Goal: Task Accomplishment & Management: Complete application form

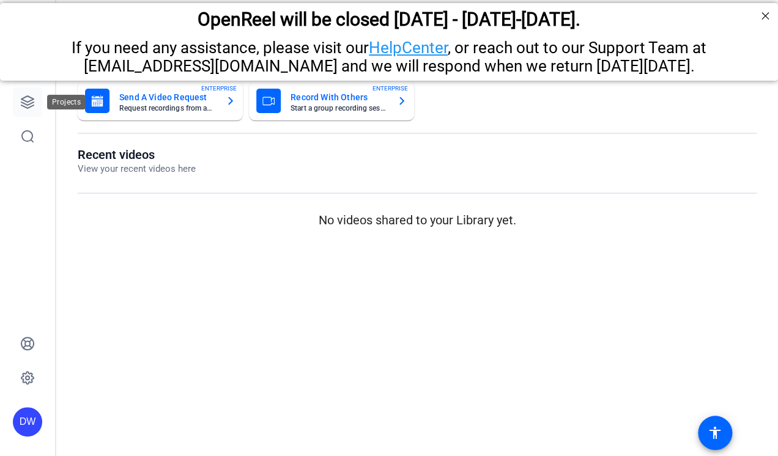
click at [26, 108] on icon at bounding box center [27, 102] width 12 height 12
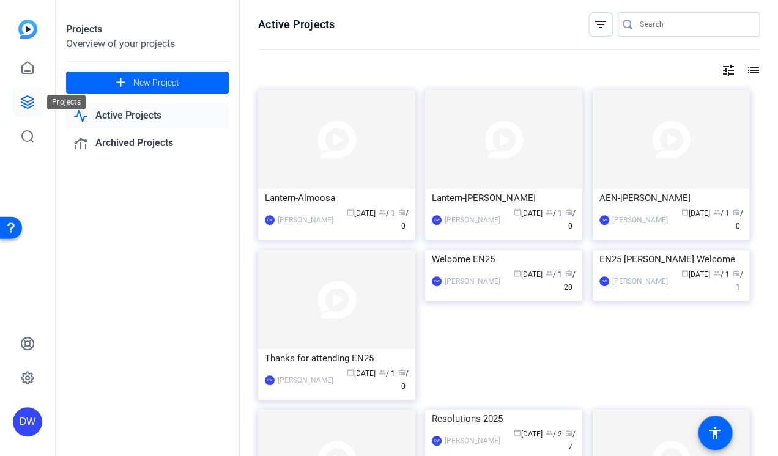
click at [23, 100] on icon at bounding box center [27, 102] width 12 height 12
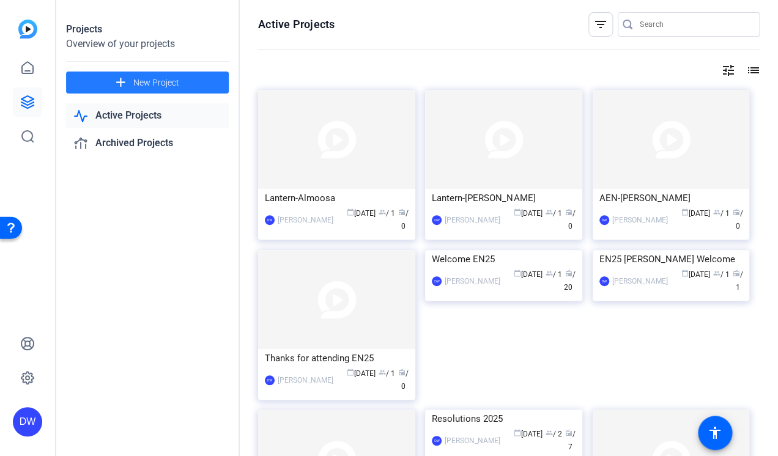
click at [113, 81] on span at bounding box center [147, 82] width 163 height 29
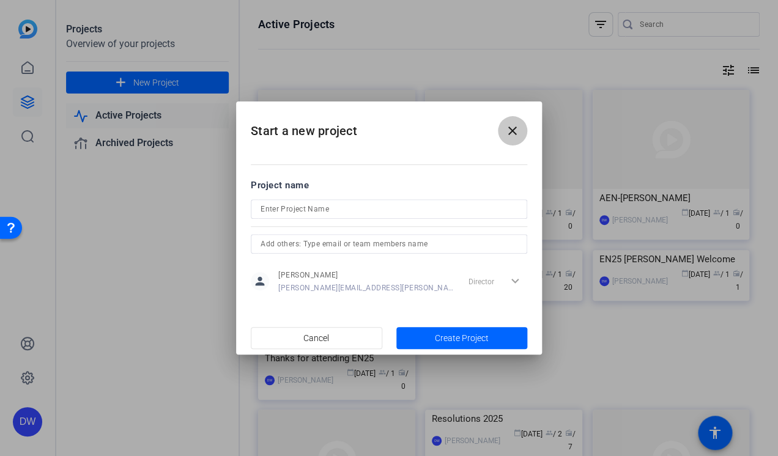
click at [519, 129] on mat-icon "close" at bounding box center [512, 131] width 15 height 15
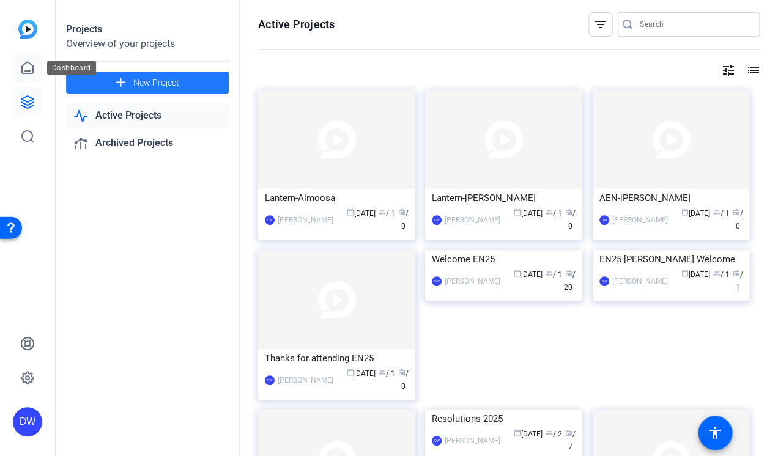
click at [26, 67] on icon at bounding box center [27, 68] width 15 height 15
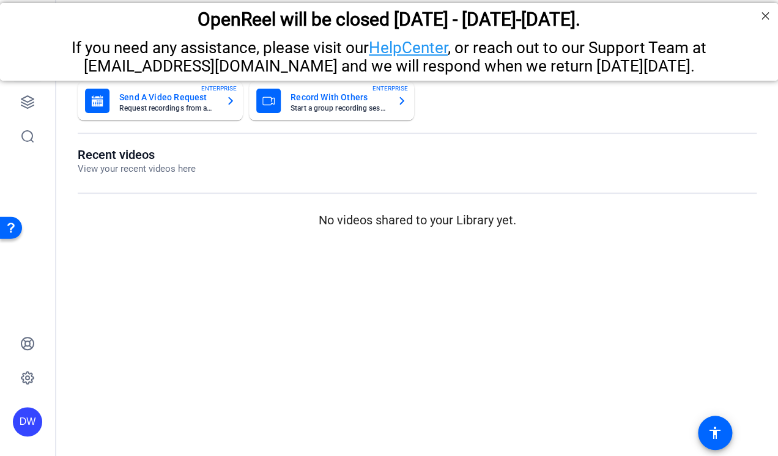
click at [158, 94] on mat-card-title "Send A Video Request" at bounding box center [167, 97] width 97 height 15
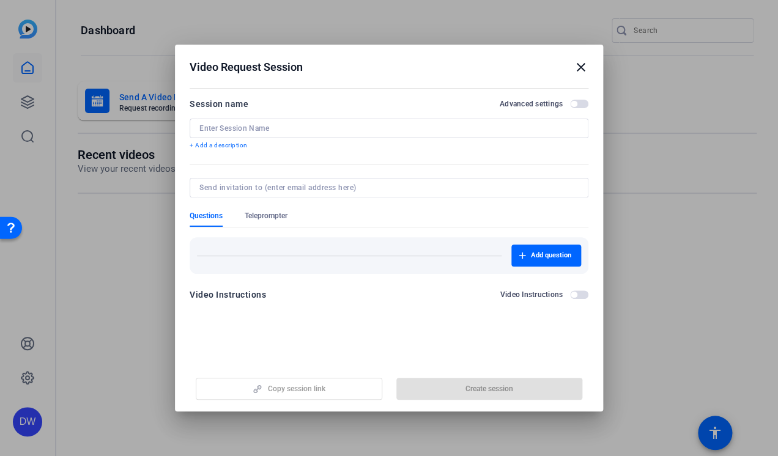
click at [579, 64] on mat-icon "close" at bounding box center [581, 67] width 15 height 15
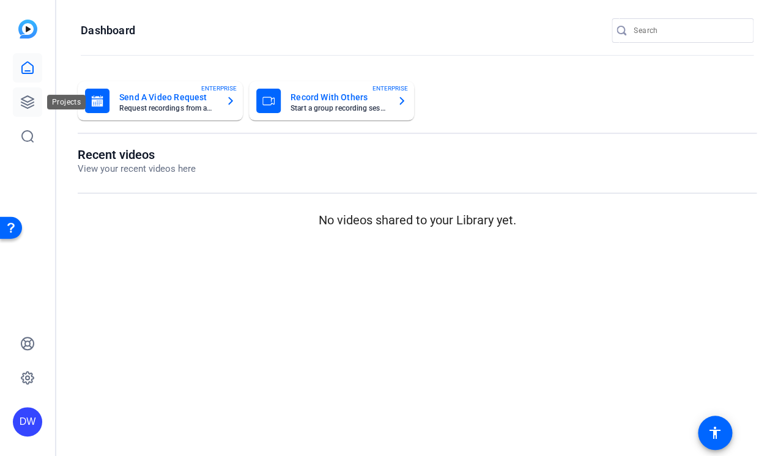
click at [23, 102] on icon at bounding box center [27, 102] width 15 height 15
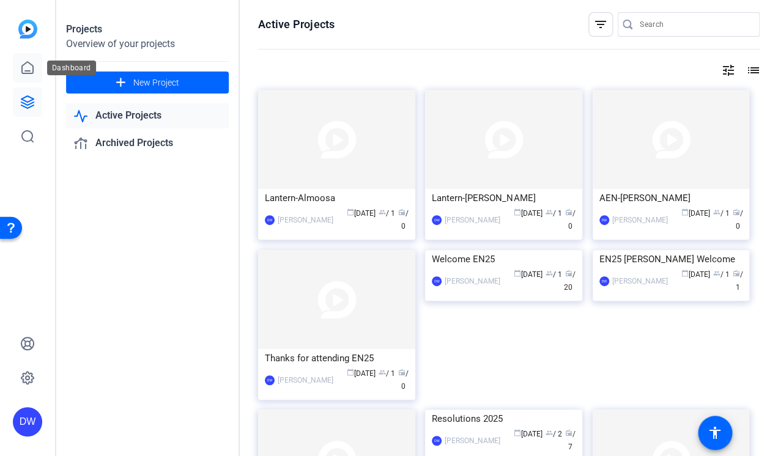
click at [28, 69] on icon at bounding box center [27, 68] width 15 height 15
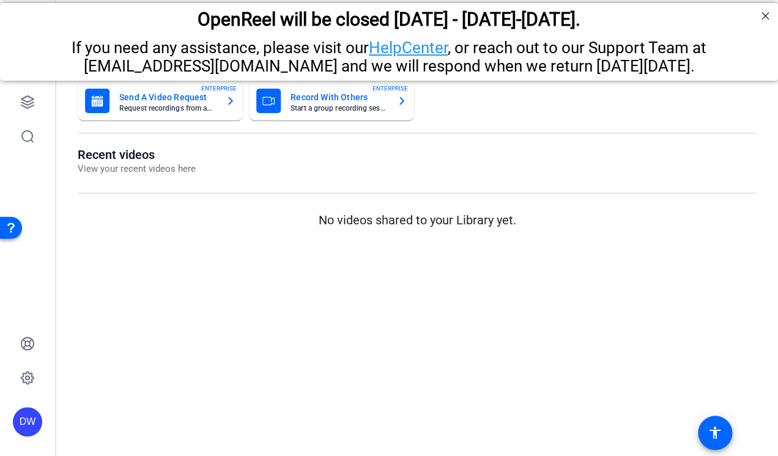
click at [162, 106] on mat-card-subtitle "Request recordings from anyone, anywhere" at bounding box center [167, 108] width 97 height 7
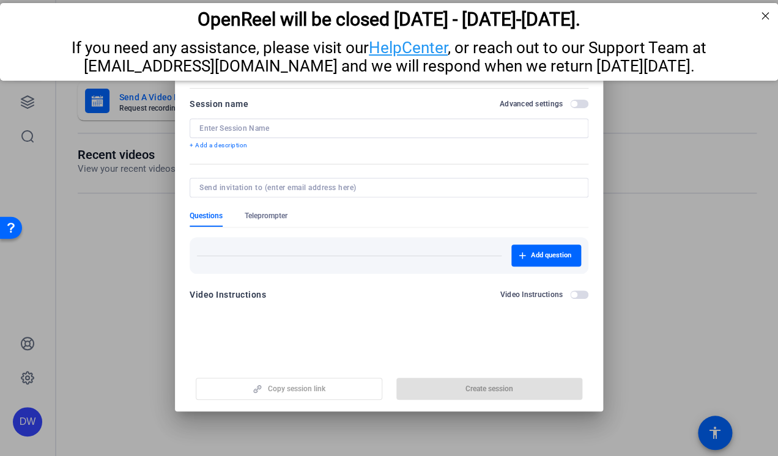
click at [447, 130] on input at bounding box center [388, 129] width 379 height 10
paste input "Crisis Response Team Award – Fort [PERSON_NAME] Regional"
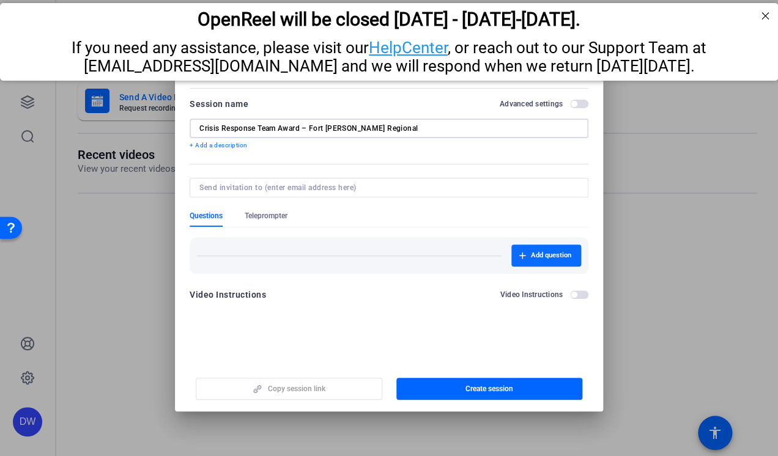
type input "Crisis Response Team Award – Fort [PERSON_NAME] Regional"
click at [524, 261] on span "button" at bounding box center [547, 255] width 70 height 29
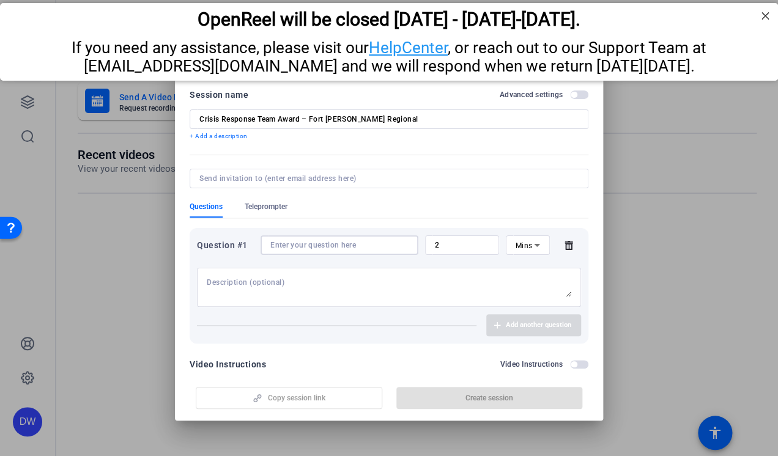
click at [355, 247] on input at bounding box center [339, 245] width 138 height 10
paste input "State your name, your job title and where you work - and that your ED received …"
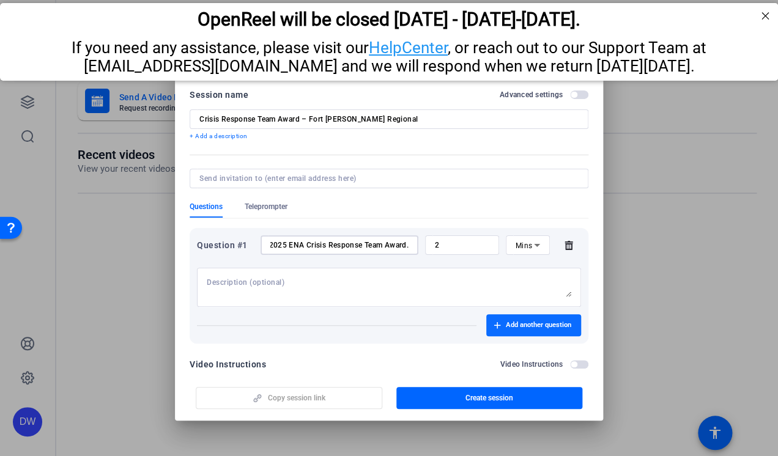
type input "State your name, your job title and where you work - and that your ED received …"
click at [506, 327] on span "Add another question" at bounding box center [538, 326] width 65 height 10
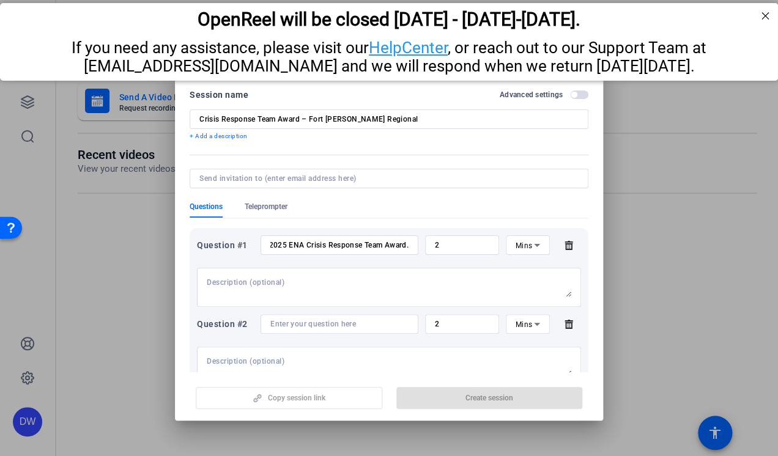
click at [300, 324] on input at bounding box center [339, 324] width 138 height 10
paste input "What does this accomplishment mean to you and the ED team?"
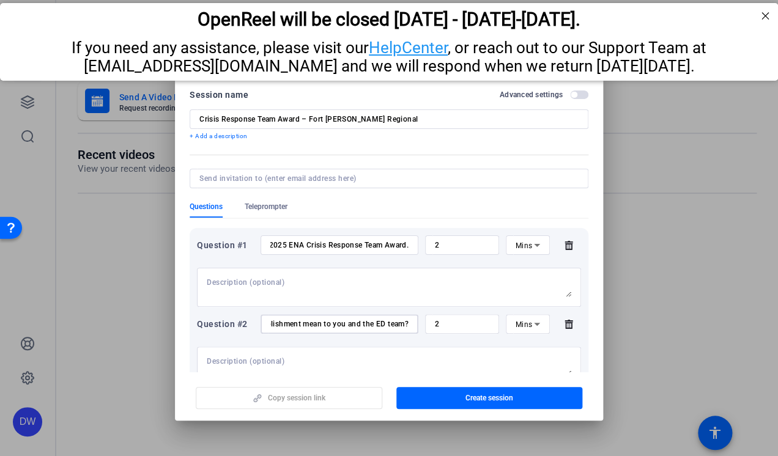
type input "What does this accomplishment mean to you and the ED team?"
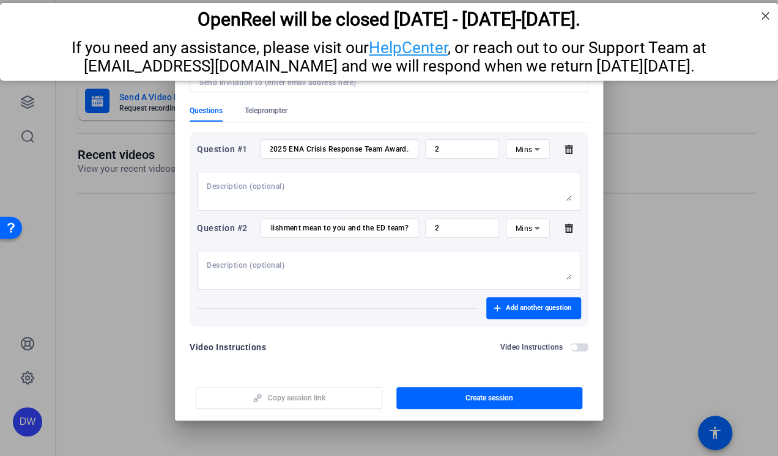
scroll to position [100, 0]
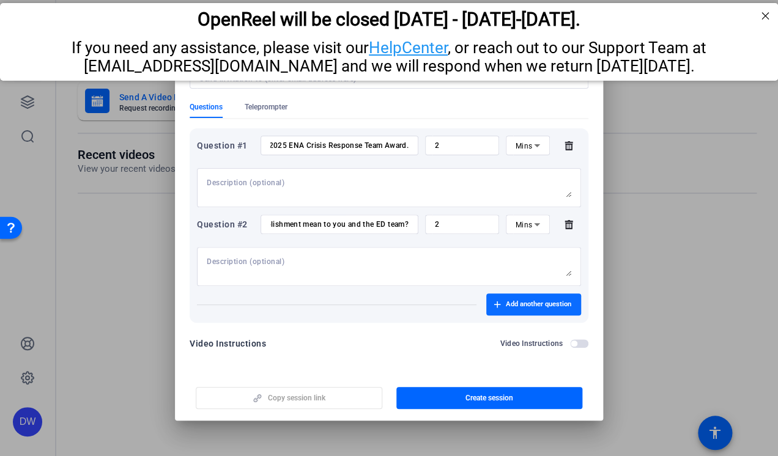
click at [518, 303] on span "Add another question" at bounding box center [538, 305] width 65 height 10
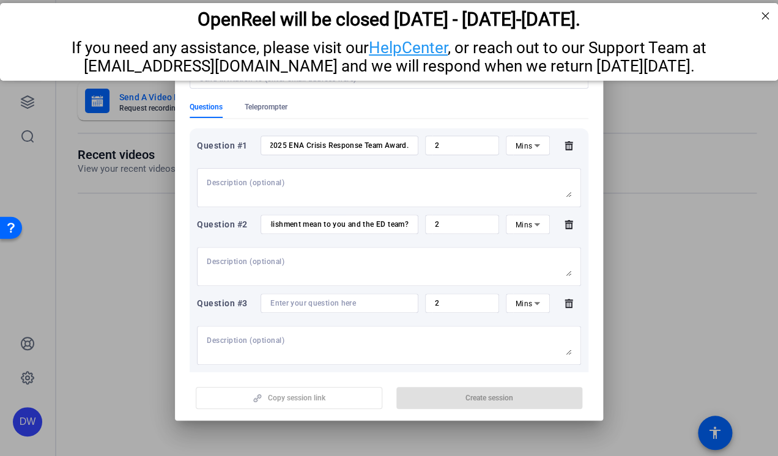
click at [349, 308] on input at bounding box center [339, 304] width 138 height 10
paste input "Briefly describe the incident requiring your team’s response – please focus on …"
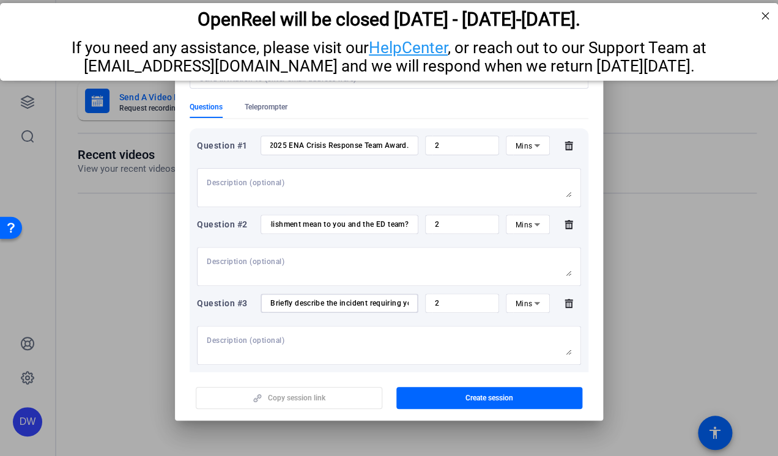
scroll to position [0, 392]
type input "Briefly describe the incident requiring your team’s response – please focus on …"
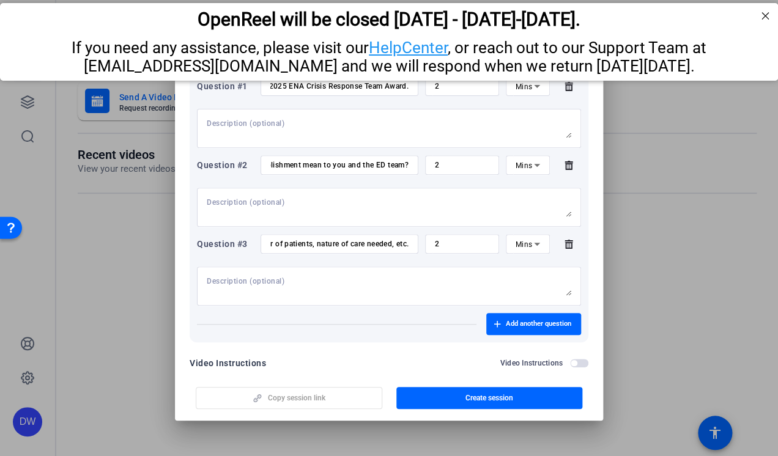
scroll to position [179, 0]
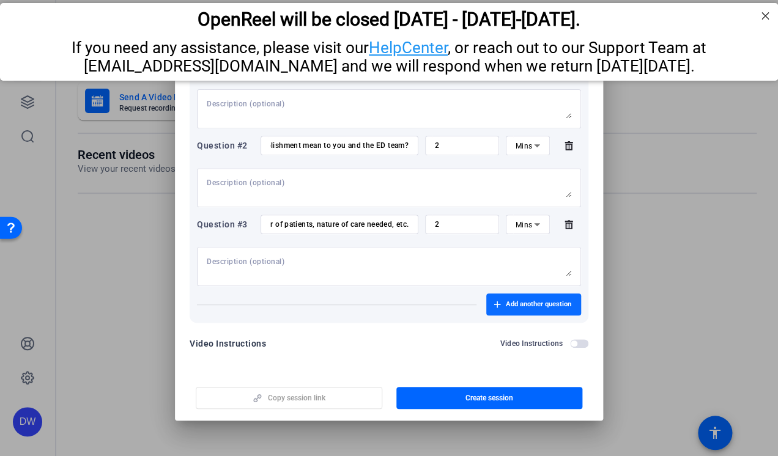
click at [515, 306] on span "Add another question" at bounding box center [538, 305] width 65 height 10
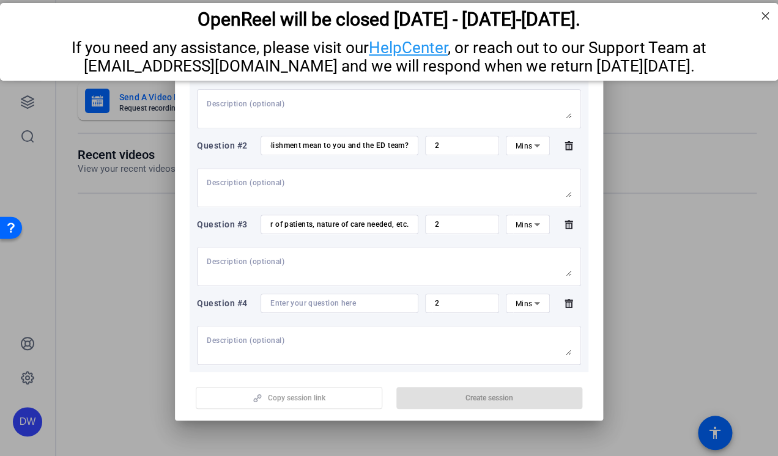
click at [317, 305] on input at bounding box center [339, 304] width 138 height 10
paste input "Of everything your team did during this incident, what makes you most proud?"
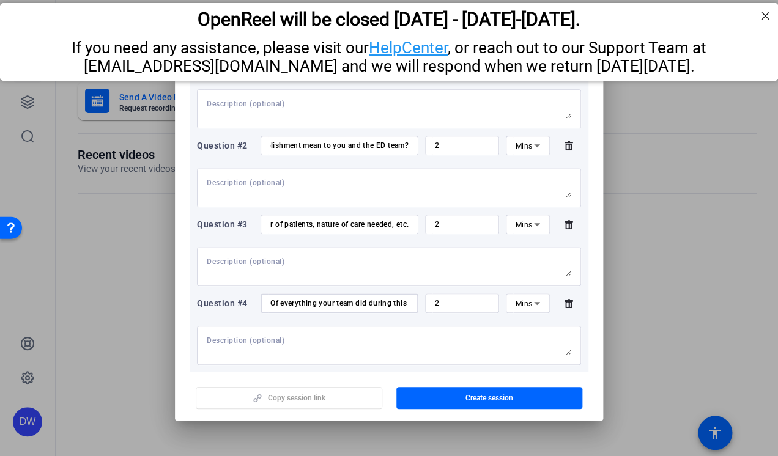
scroll to position [0, 140]
type input "Of everything your team did during this incident, what makes you most proud?"
click at [391, 223] on input "Briefly describe the incident requiring your team’s response – please focus on …" at bounding box center [339, 225] width 138 height 10
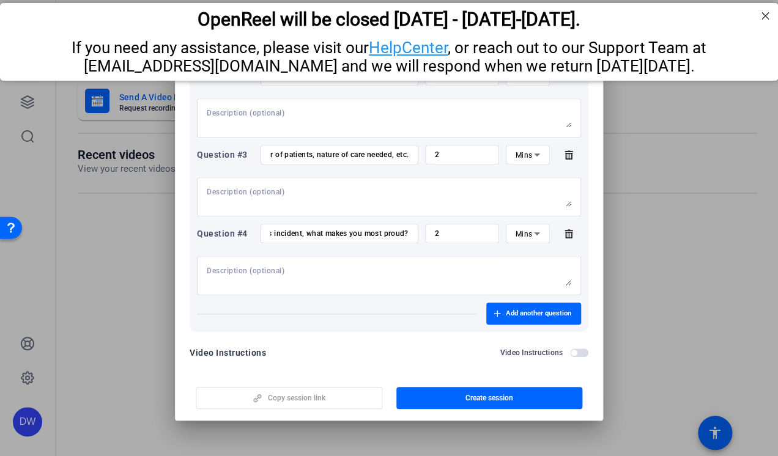
scroll to position [250, 0]
click at [507, 308] on span "Add another question" at bounding box center [538, 313] width 65 height 10
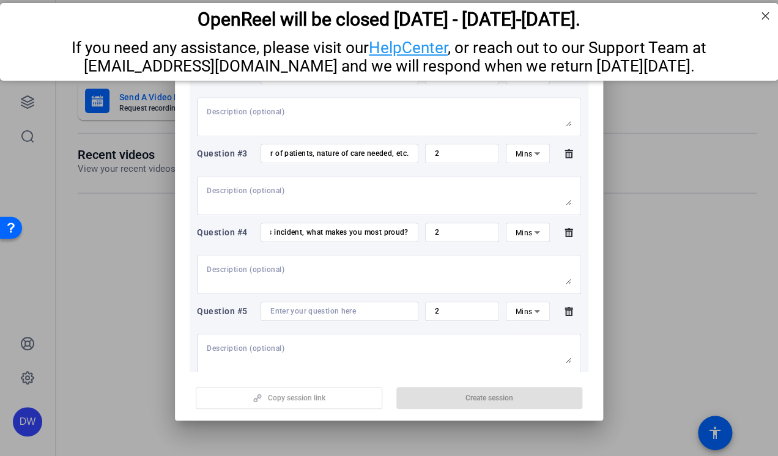
click at [342, 308] on input at bounding box center [339, 312] width 138 height 10
paste input "Please offer words of encouragement to your peers about pursuing excellence in …"
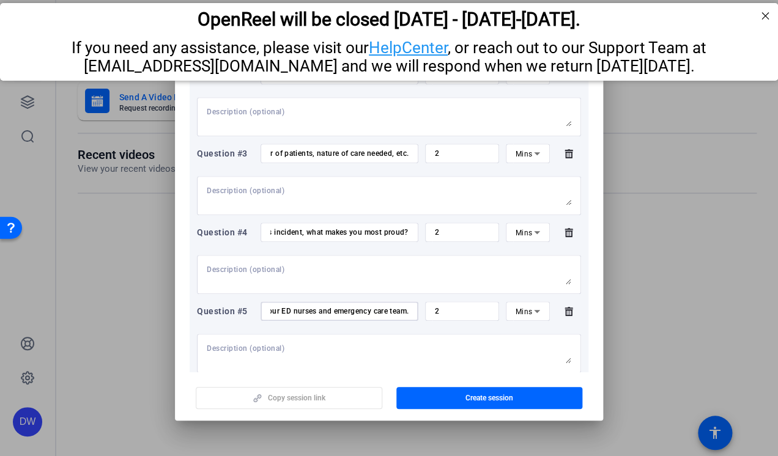
type input "Please offer words of encouragement to your peers about pursuing excellence in …"
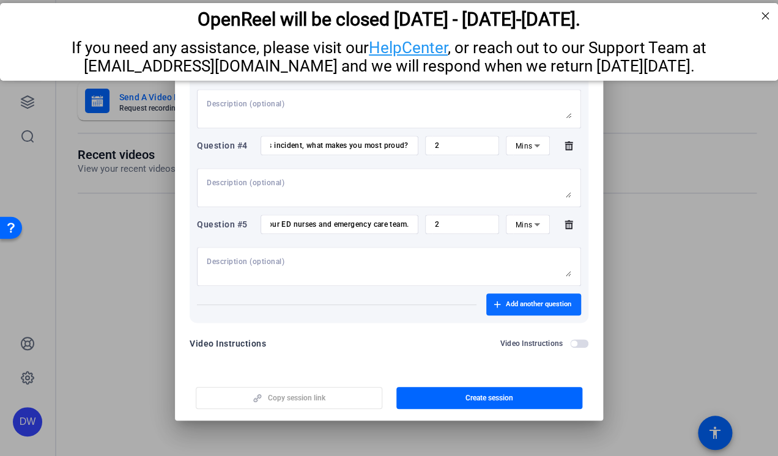
click at [519, 311] on span "button" at bounding box center [533, 304] width 95 height 29
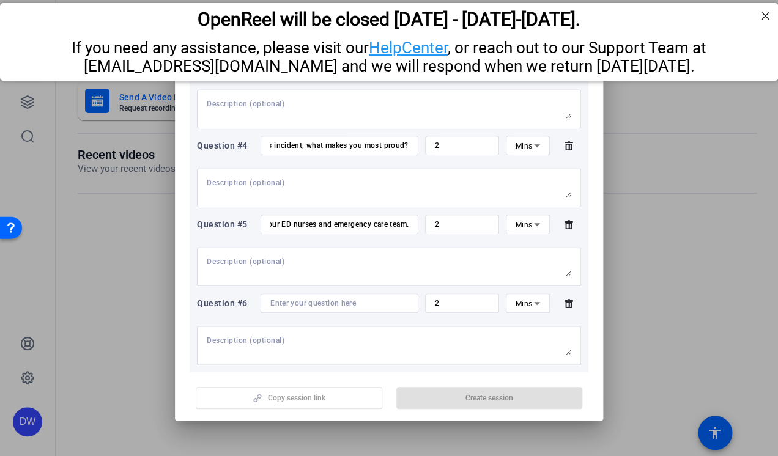
click at [323, 309] on div at bounding box center [339, 304] width 138 height 20
paste input "Anything else you’d like to share?"
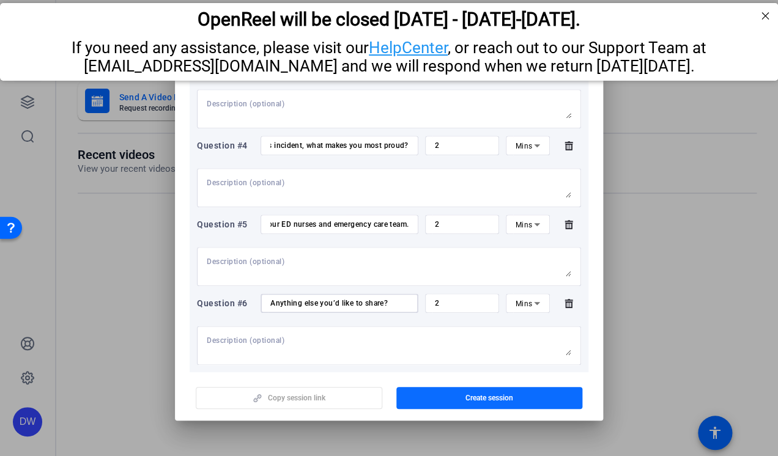
type input "Anything else you’d like to share?"
click at [453, 398] on span "button" at bounding box center [489, 398] width 187 height 29
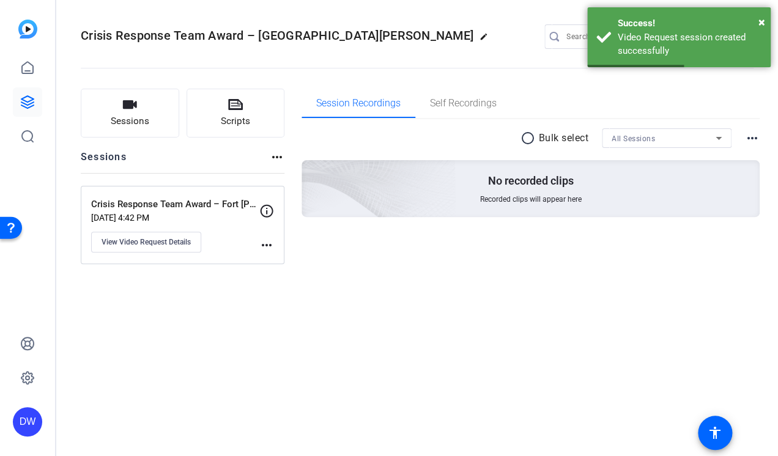
click at [267, 245] on mat-icon "more_horiz" at bounding box center [266, 245] width 15 height 15
click at [265, 211] on div at bounding box center [389, 228] width 778 height 456
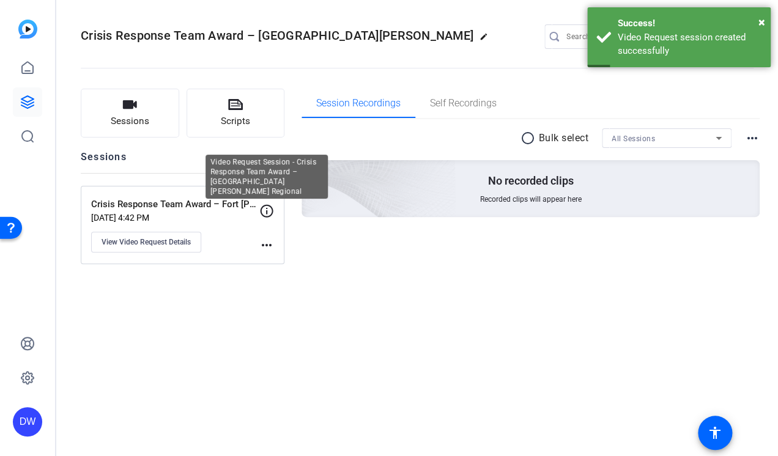
click at [265, 211] on icon at bounding box center [266, 211] width 15 height 15
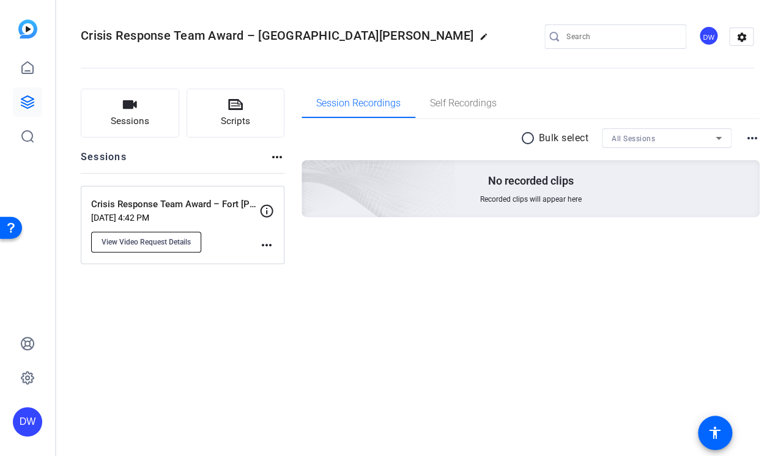
click at [177, 241] on span "View Video Request Details" at bounding box center [146, 242] width 89 height 10
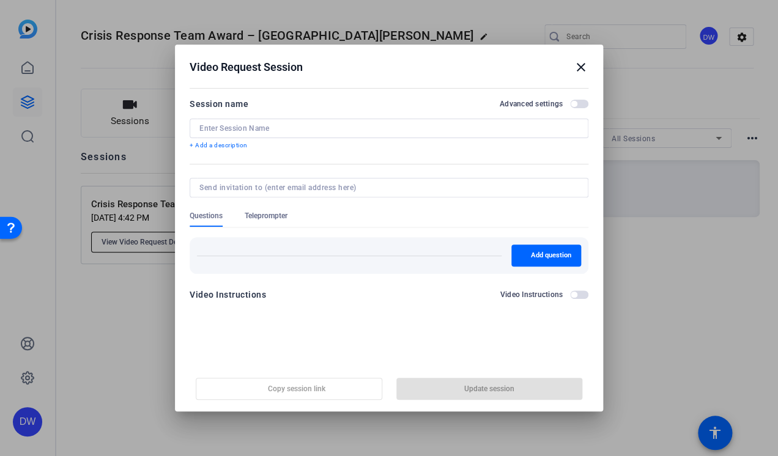
type input "Crisis Response Team Award – Fort [PERSON_NAME] Regional"
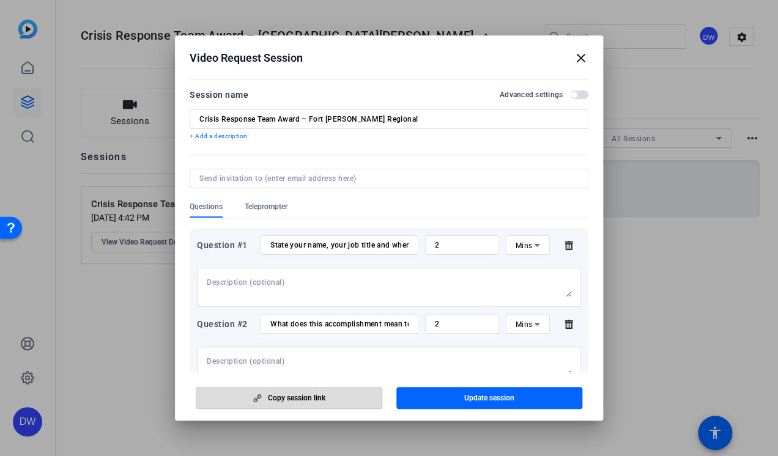
click at [308, 396] on span "Copy session link" at bounding box center [297, 398] width 58 height 10
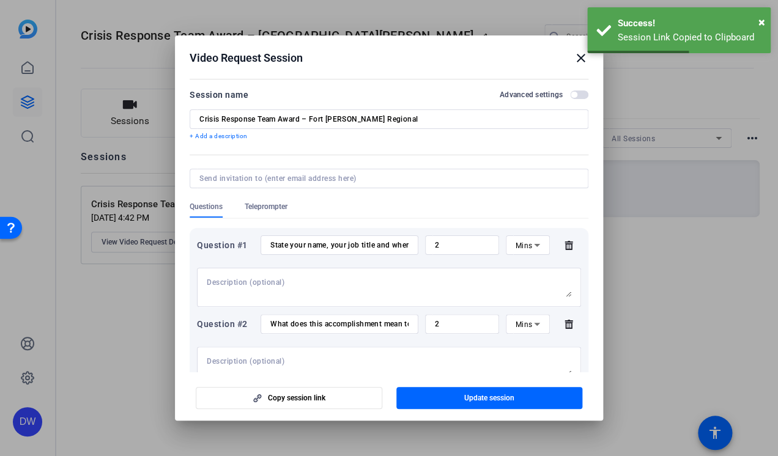
click at [579, 57] on mat-icon "close" at bounding box center [581, 58] width 15 height 15
